Goal: Communication & Community: Answer question/provide support

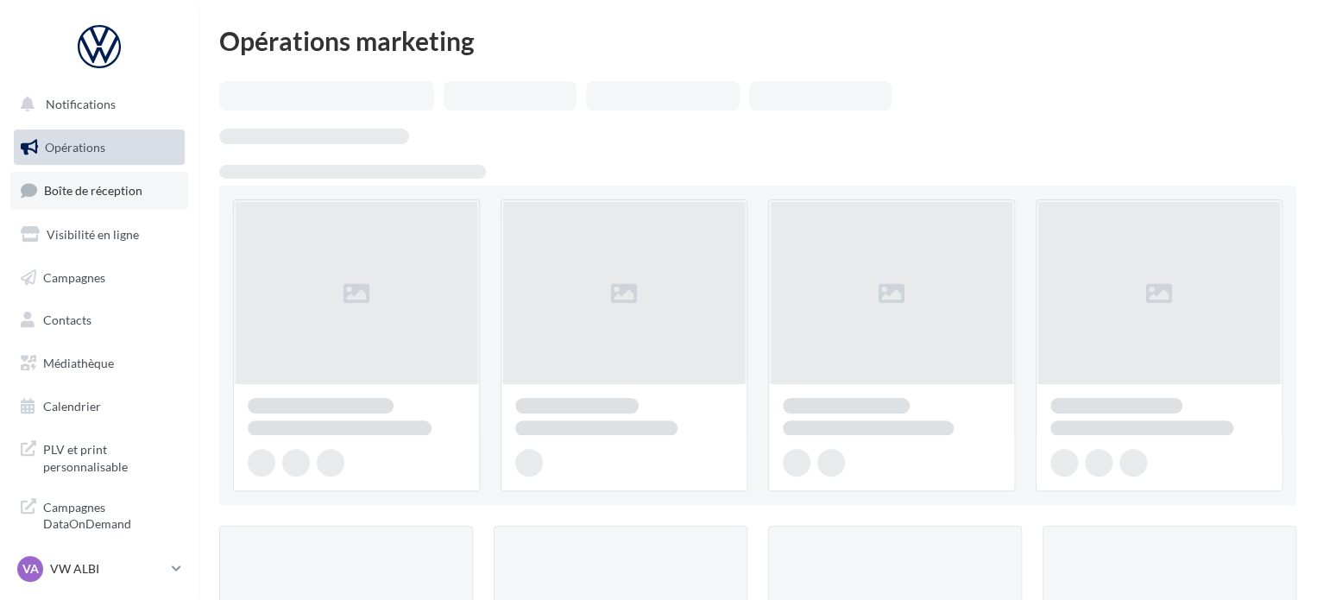
click at [94, 188] on span "Boîte de réception" at bounding box center [93, 190] width 98 height 15
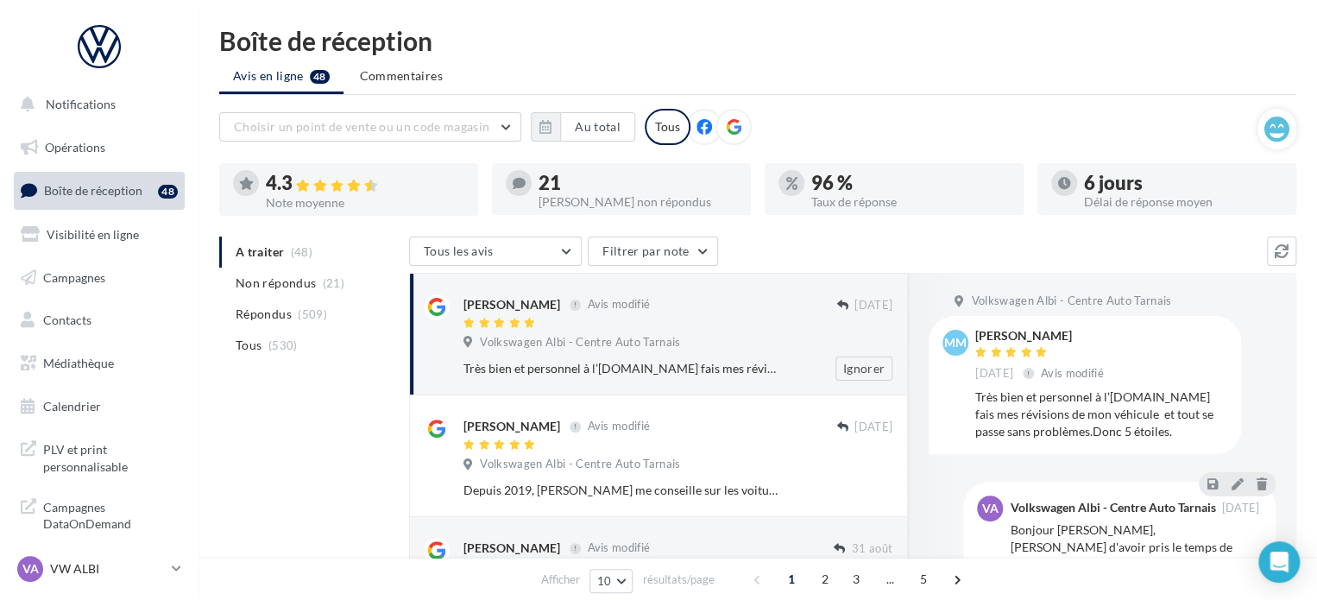
click at [634, 368] on div "Très bien et personnel à l’écoute.Je fais mes révisions de mon véhicule et tout…" at bounding box center [621, 368] width 317 height 17
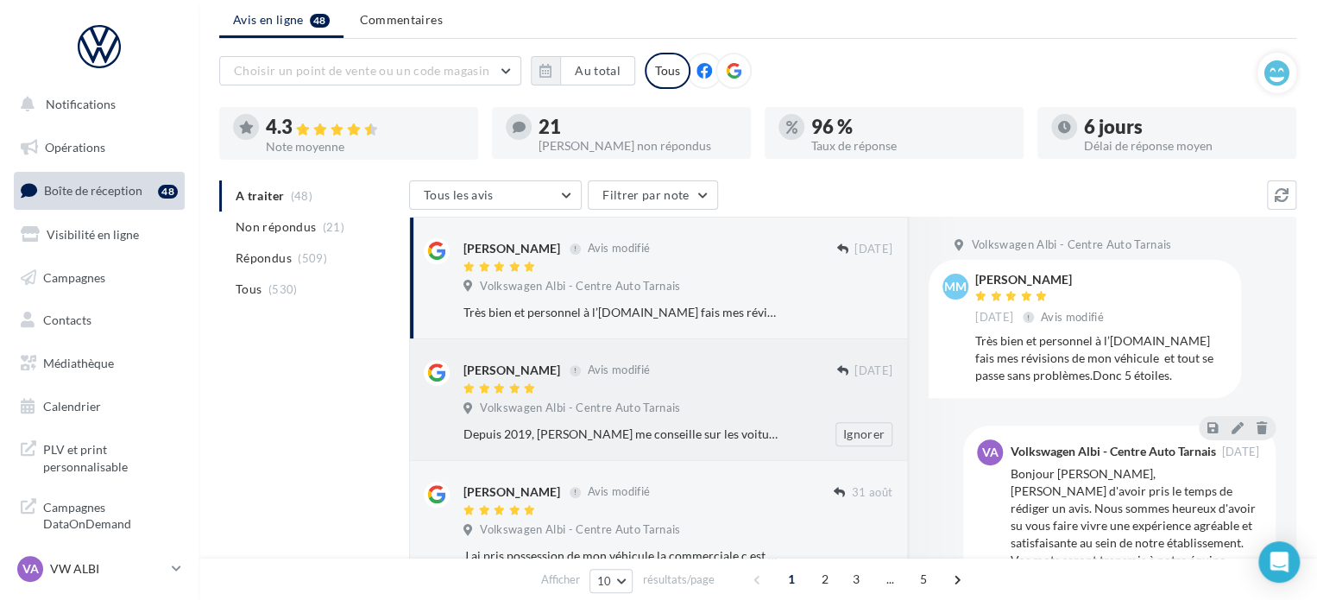
scroll to position [86, 0]
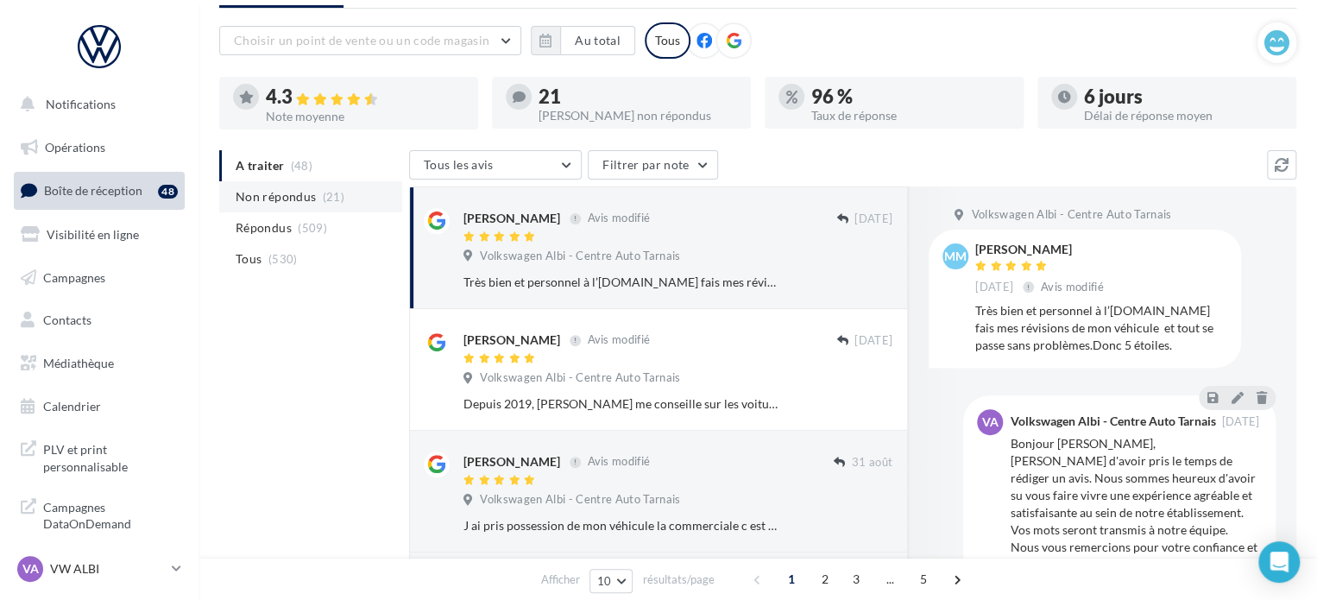
click at [269, 189] on span "Non répondus" at bounding box center [276, 196] width 80 height 17
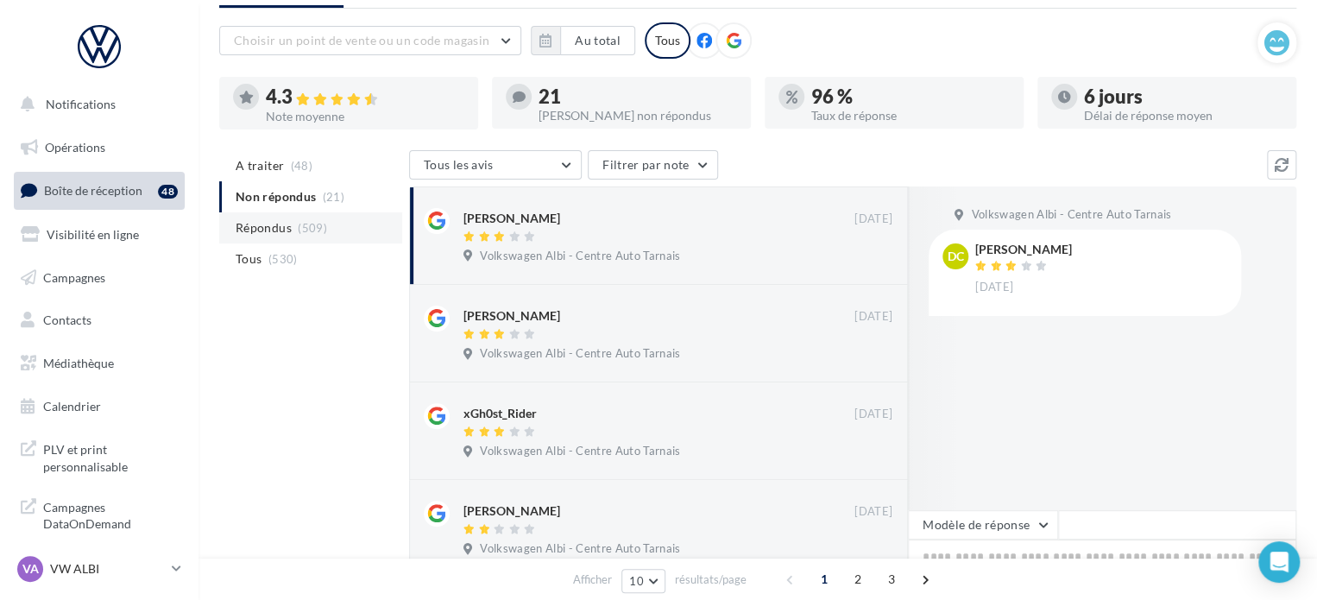
click at [314, 230] on span "(509)" at bounding box center [312, 228] width 29 height 14
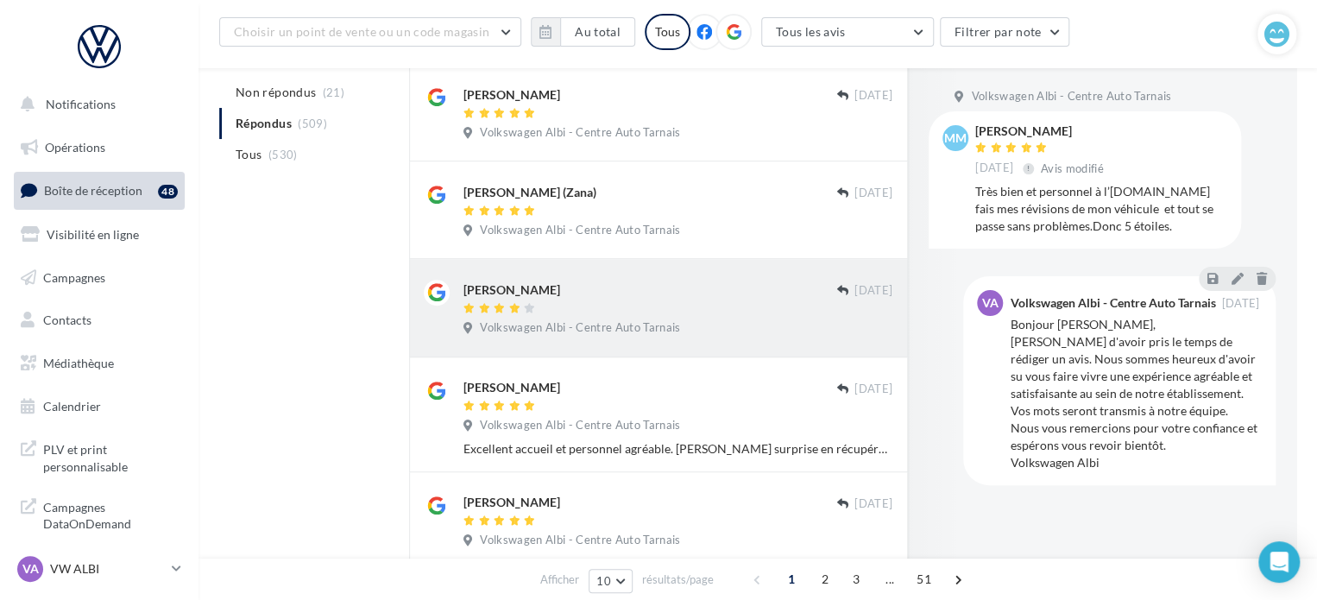
scroll to position [431, 0]
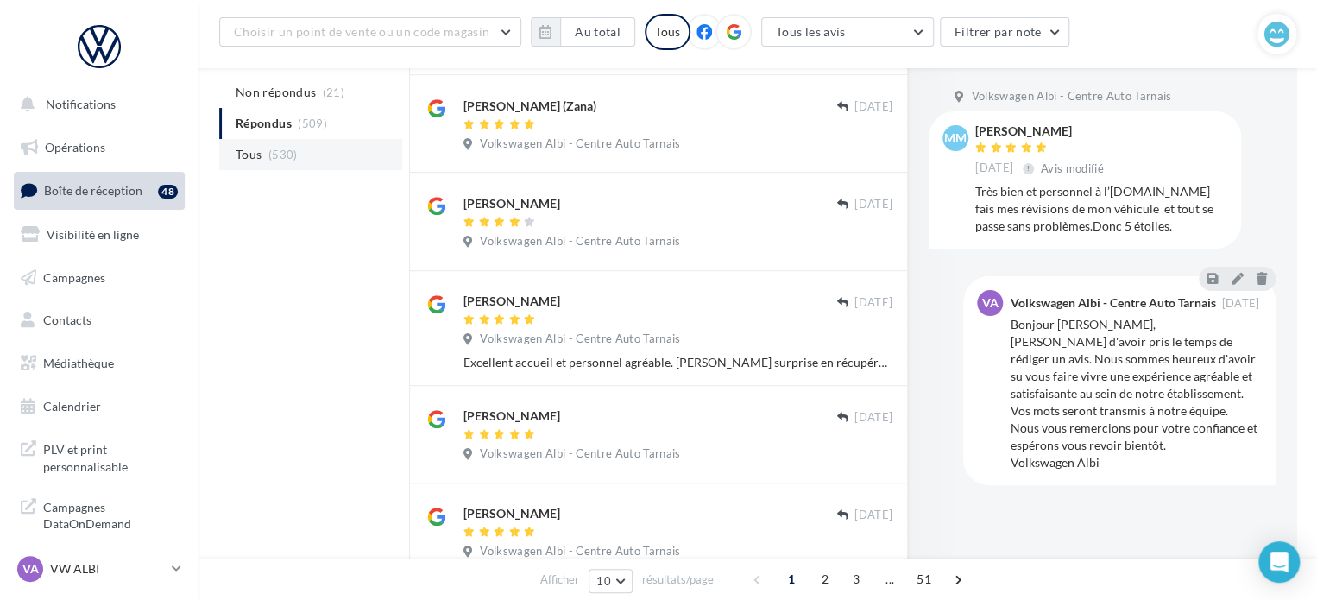
click at [329, 148] on li "Tous (530)" at bounding box center [310, 154] width 183 height 31
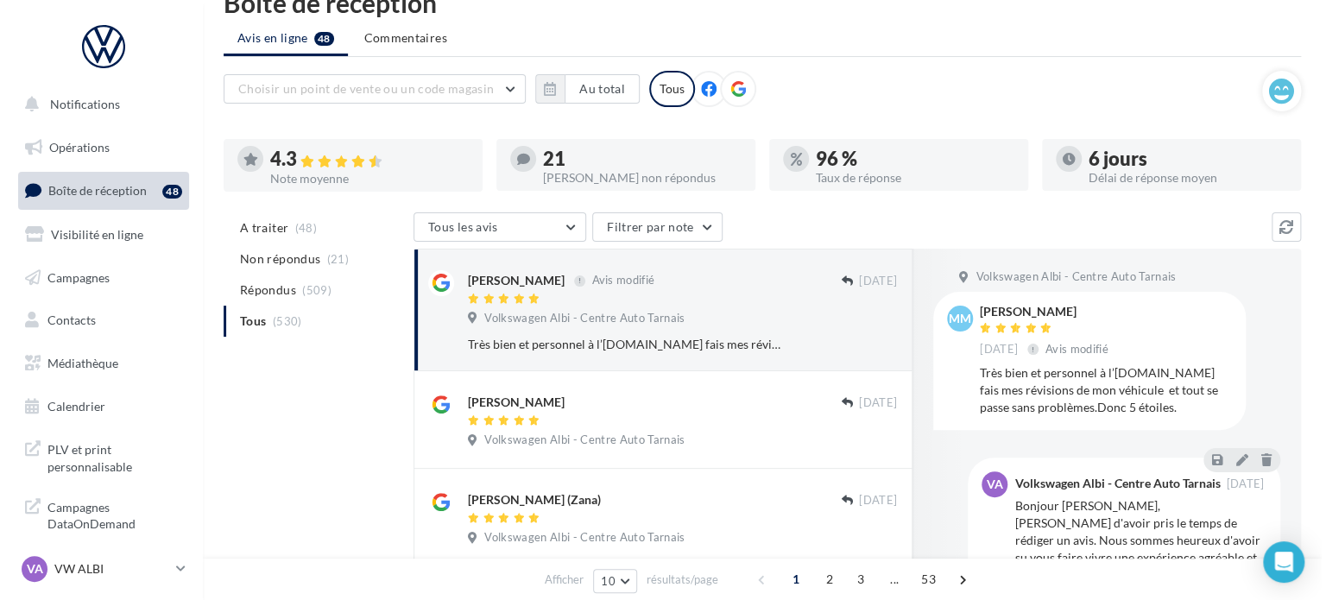
scroll to position [0, 0]
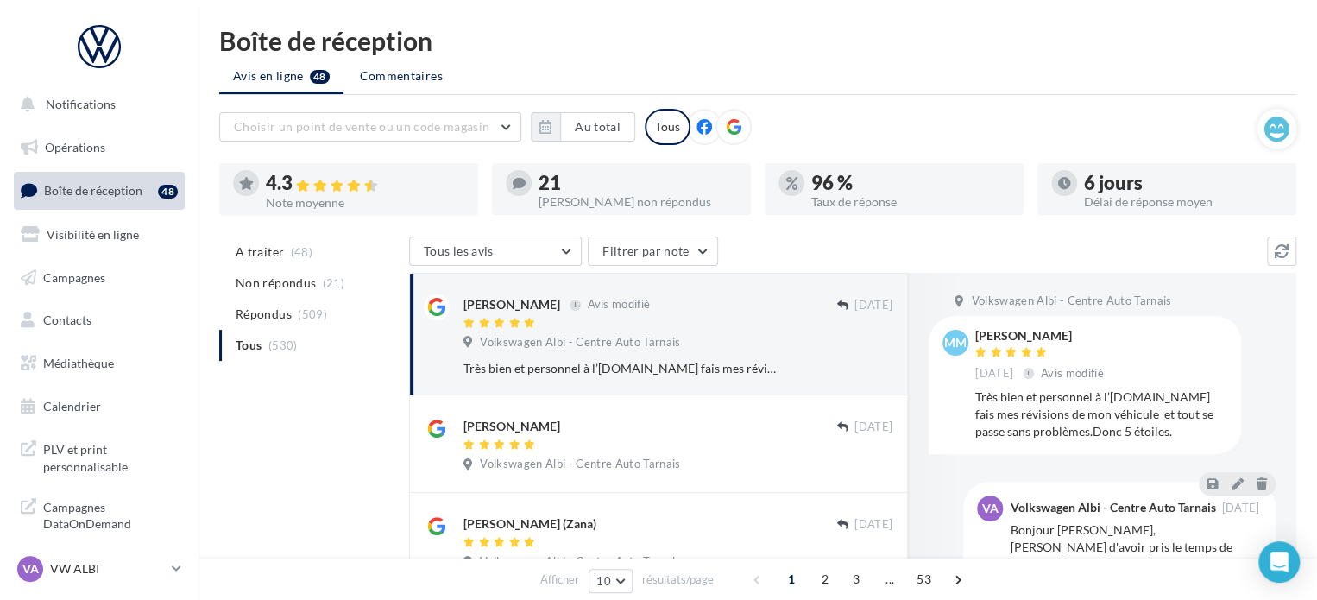
click at [368, 78] on span "Commentaires" at bounding box center [401, 75] width 83 height 17
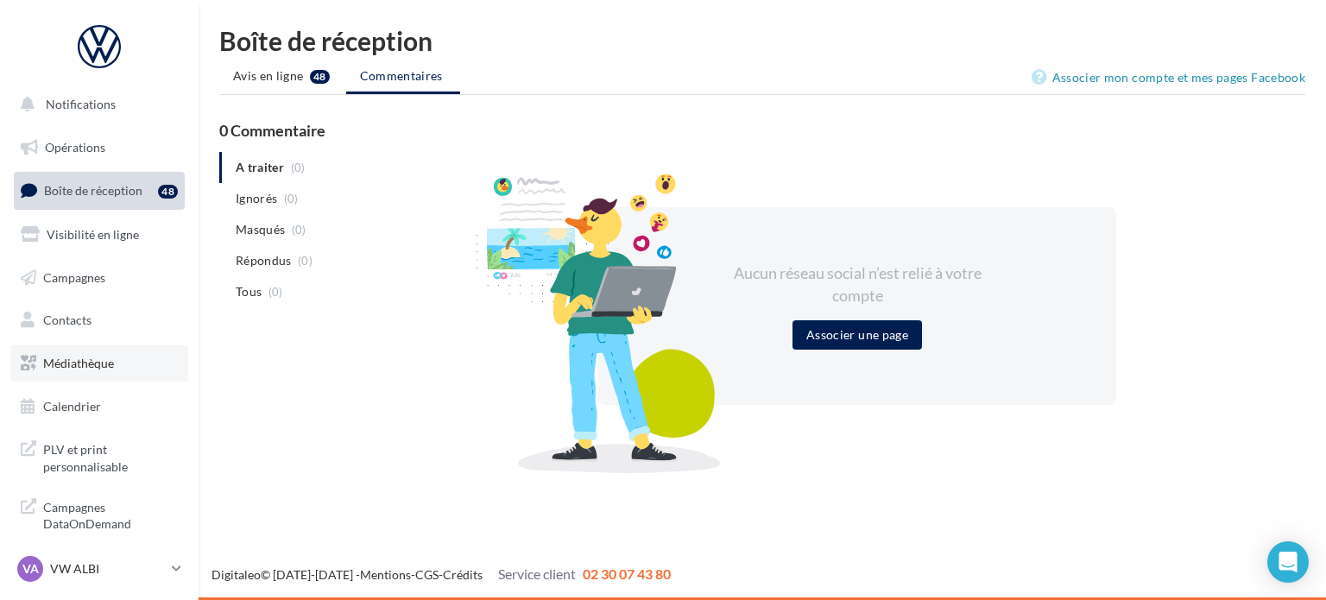
click at [76, 362] on span "Médiathèque" at bounding box center [78, 363] width 71 height 15
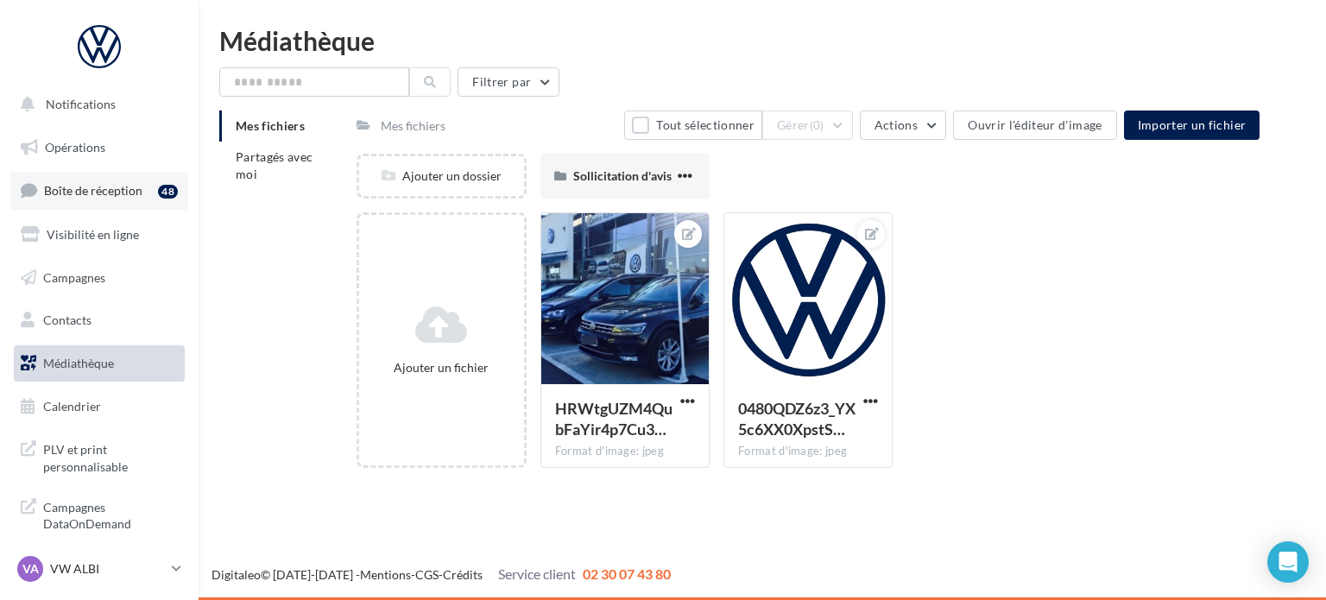
click at [109, 174] on link "Boîte de réception 48" at bounding box center [99, 190] width 178 height 37
